Goal: Book appointment/travel/reservation

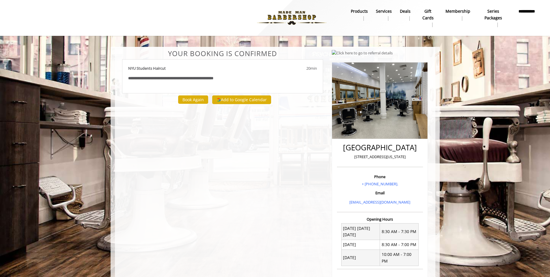
click at [299, 25] on img at bounding box center [291, 18] width 79 height 32
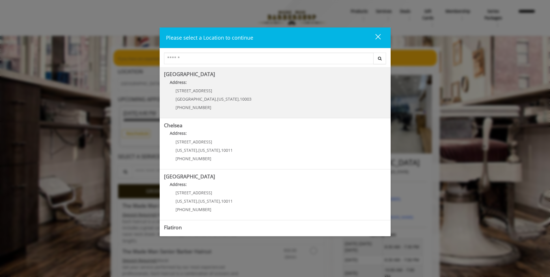
click at [233, 104] on Village "Greenwich Village Address: 60 E 8th St Manhattan , New York , 10003 (212) 598-1…" at bounding box center [275, 92] width 222 height 42
